Goal: Task Accomplishment & Management: Use online tool/utility

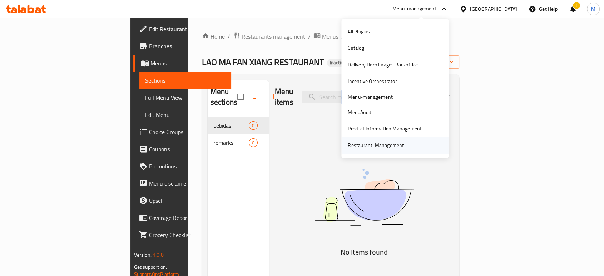
click at [369, 146] on div "Restaurant-Management" at bounding box center [376, 145] width 56 height 8
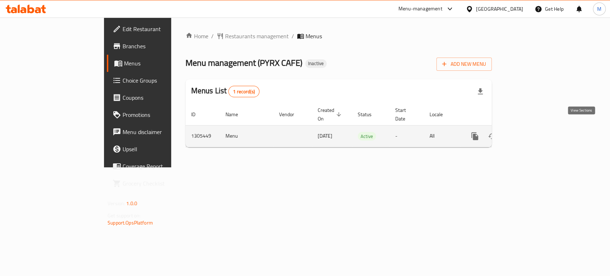
click at [535, 128] on link "enhanced table" at bounding box center [526, 136] width 17 height 17
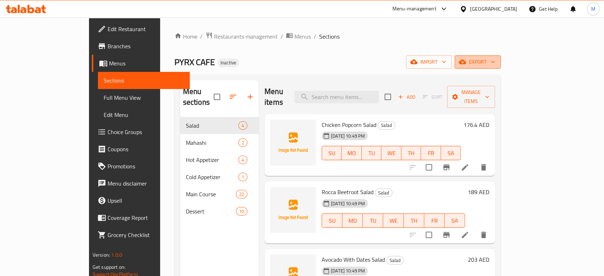
click at [495, 63] on span "export" at bounding box center [477, 62] width 35 height 9
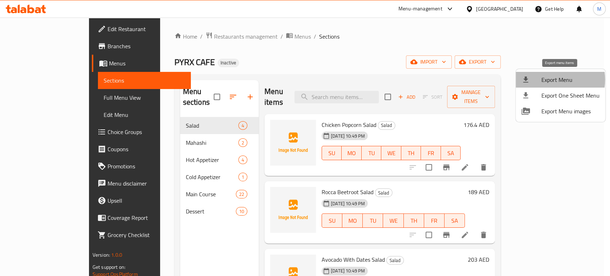
click at [549, 80] on span "Export Menu" at bounding box center [570, 79] width 58 height 9
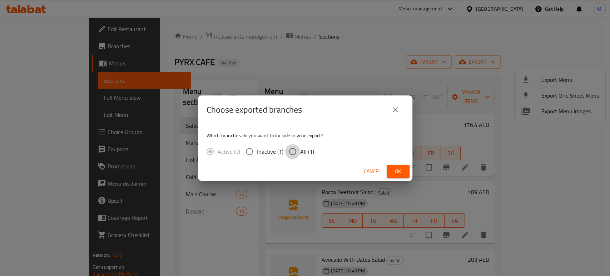
click at [290, 153] on input "All (1)" at bounding box center [292, 151] width 15 height 15
radio input "true"
click at [392, 169] on span "Ok" at bounding box center [397, 171] width 11 height 9
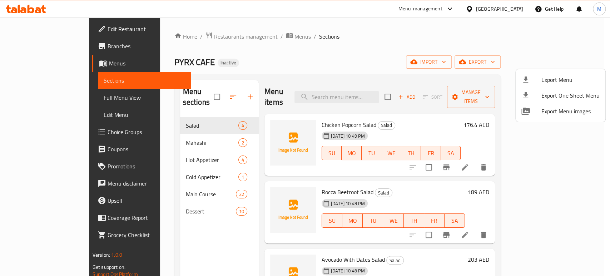
click at [37, 99] on div at bounding box center [305, 138] width 610 height 276
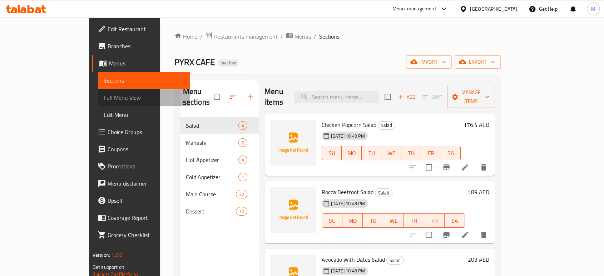
click at [104, 99] on span "Full Menu View" at bounding box center [144, 97] width 80 height 9
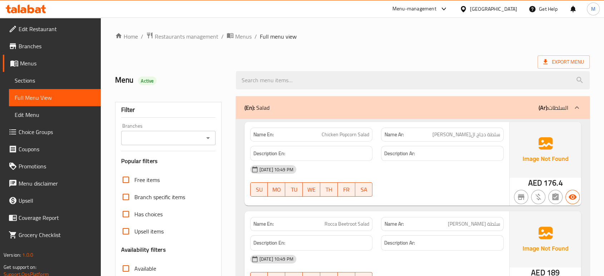
click at [465, 175] on div "12-08-2025 10:49 PM" at bounding box center [377, 169] width 262 height 17
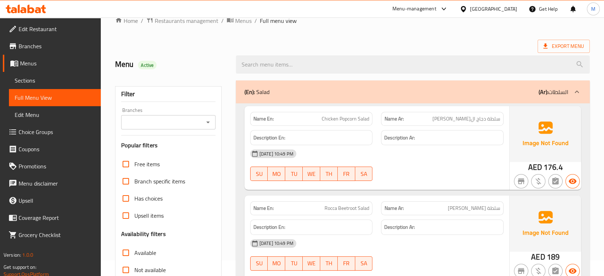
click at [423, 170] on div "12-08-2025 10:49 PM SU MO TU WE TH FR SA" at bounding box center [377, 165] width 262 height 40
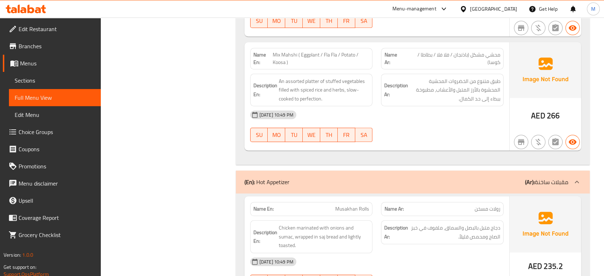
scroll to position [603, 0]
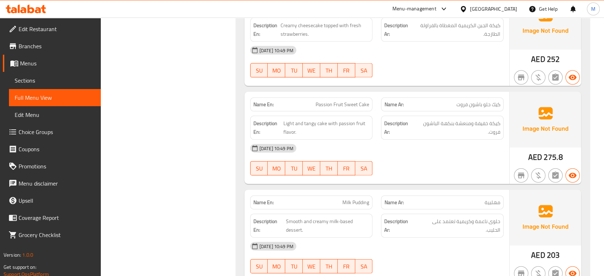
scroll to position [4305, 0]
